Goal: Transaction & Acquisition: Purchase product/service

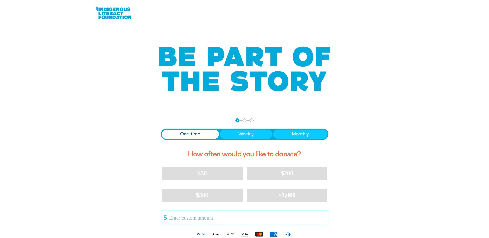
click at [221, 218] on input "Other Amount" at bounding box center [246, 217] width 162 height 14
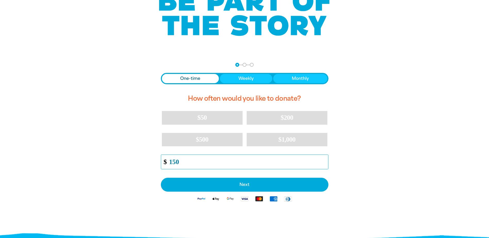
scroll to position [77, 0]
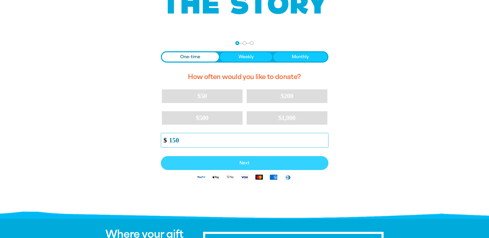
type input "150"
click at [247, 161] on span "Next" at bounding box center [244, 163] width 156 height 4
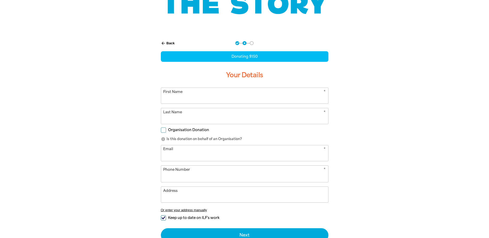
select select "AU"
click at [167, 99] on input "First Name" at bounding box center [244, 96] width 167 height 16
type input "[PERSON_NAME]"
type input "Driver"
type input "[EMAIL_ADDRESS][DOMAIN_NAME]"
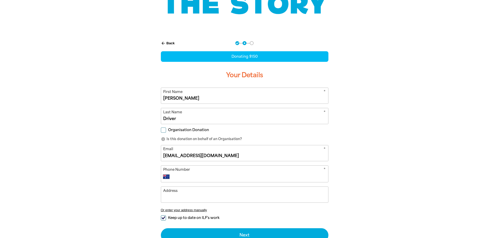
type input "[PHONE_NUMBER]"
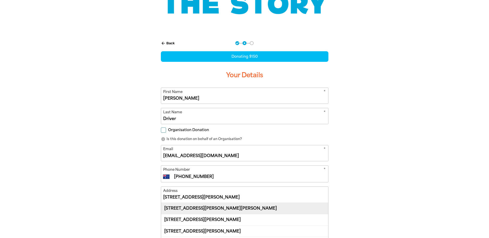
click at [218, 206] on div "[STREET_ADDRESS][PERSON_NAME][PERSON_NAME]" at bounding box center [244, 208] width 167 height 11
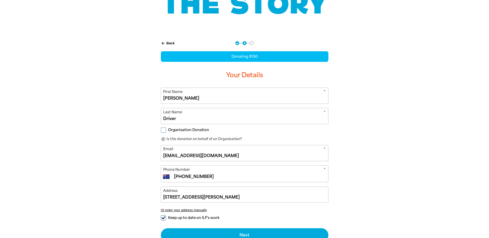
type input "[STREET_ADDRESS][PERSON_NAME][PERSON_NAME]"
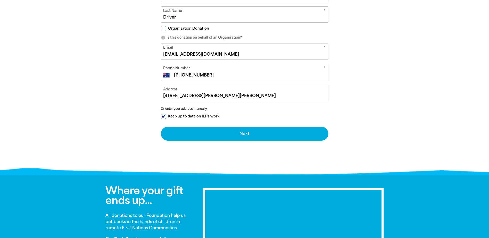
scroll to position [180, 0]
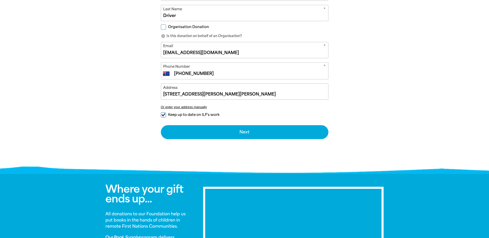
click at [162, 113] on input "Keep up to date on ILF's work" at bounding box center [163, 114] width 5 height 5
checkbox input "false"
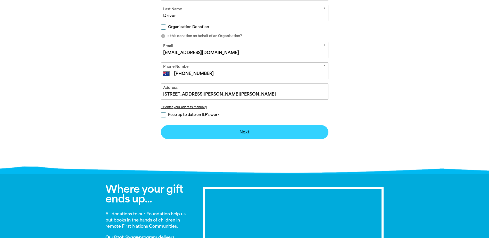
click at [247, 131] on button "Next chevron_right" at bounding box center [244, 132] width 167 height 14
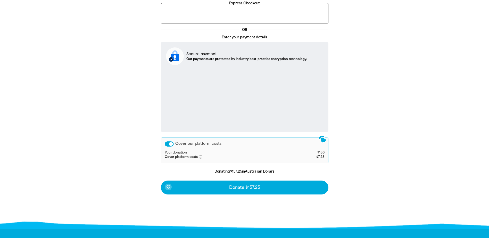
scroll to position [151, 0]
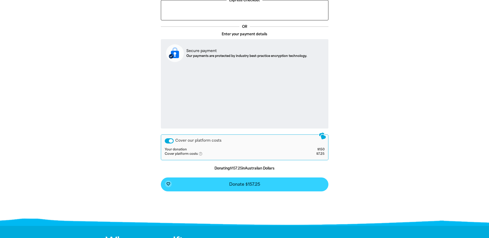
click at [240, 183] on span "Donate $157.25" at bounding box center [244, 184] width 31 height 4
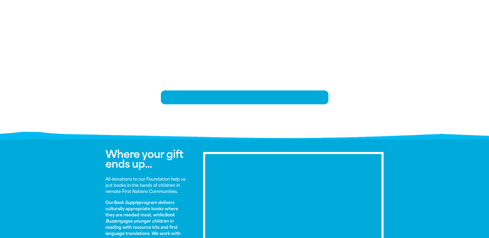
scroll to position [112, 0]
